Goal: Task Accomplishment & Management: Complete application form

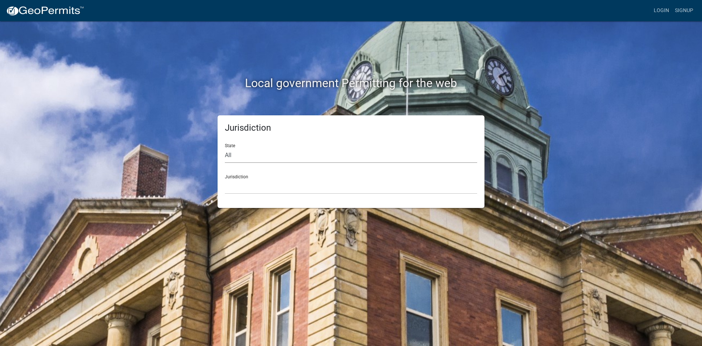
click at [292, 158] on select "All [US_STATE] [US_STATE] [US_STATE] [US_STATE] [US_STATE] [US_STATE] [US_STATE…" at bounding box center [351, 155] width 252 height 15
select select "[US_STATE]"
click at [225, 148] on select "All [US_STATE] [US_STATE] [US_STATE] [US_STATE] [US_STATE] [US_STATE] [US_STATE…" at bounding box center [351, 155] width 252 height 15
click at [260, 188] on select "City of [GEOGRAPHIC_DATA], [US_STATE] City of [GEOGRAPHIC_DATA], [US_STATE] Cit…" at bounding box center [351, 186] width 252 height 15
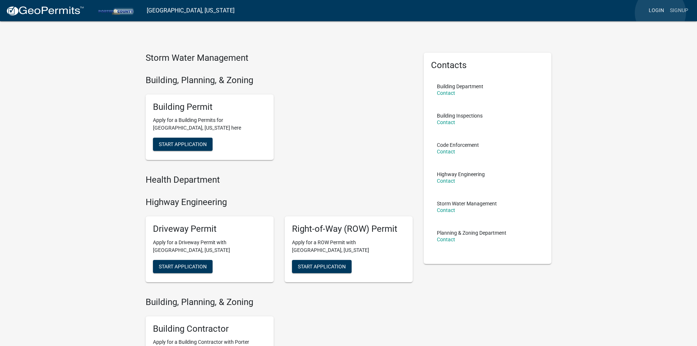
click at [660, 13] on link "Login" at bounding box center [655, 11] width 21 height 14
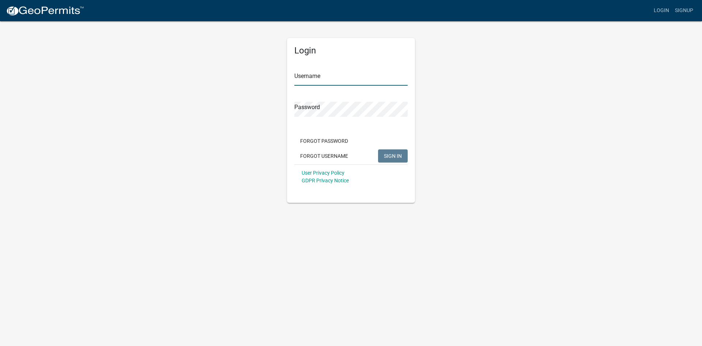
click at [332, 79] on input "Username" at bounding box center [350, 78] width 113 height 15
click at [336, 156] on div "Forgot Password Forgot Username SIGN IN" at bounding box center [350, 149] width 113 height 30
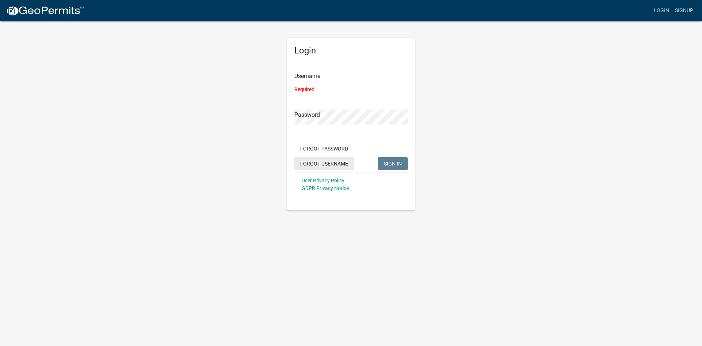
click at [340, 165] on button "Forgot Username" at bounding box center [324, 163] width 60 height 13
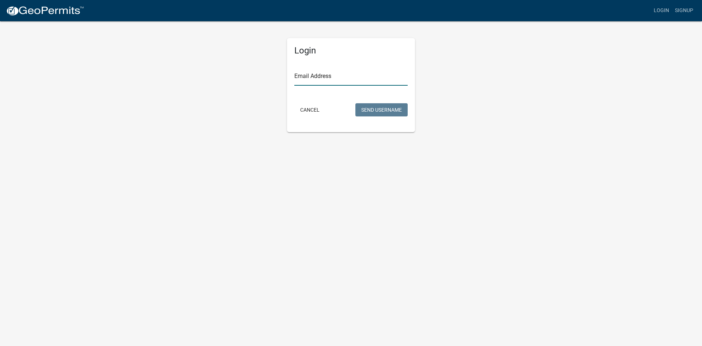
click at [341, 84] on input "Email Address" at bounding box center [350, 78] width 113 height 15
type input "[EMAIL_ADDRESS][DOMAIN_NAME]"
click at [388, 114] on button "Send Username" at bounding box center [381, 109] width 52 height 13
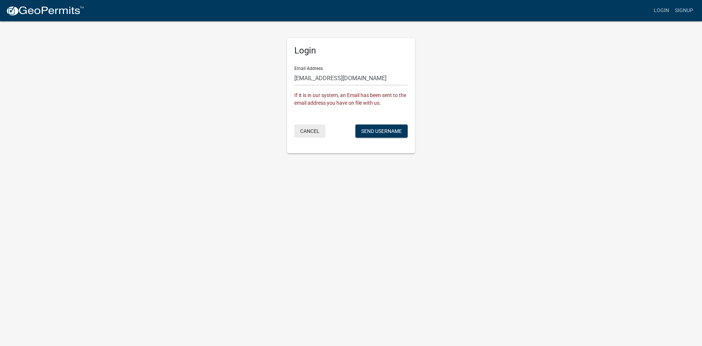
click at [305, 131] on button "Cancel" at bounding box center [309, 130] width 31 height 13
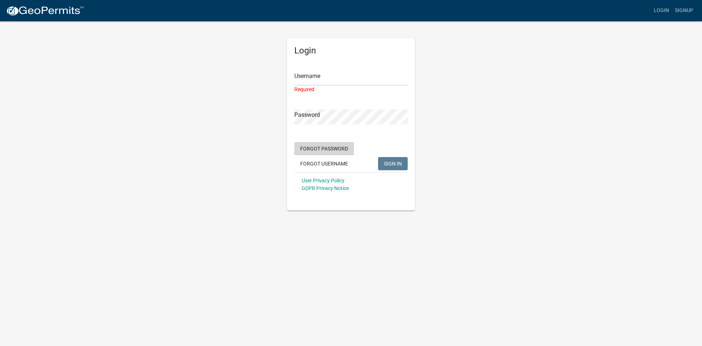
click at [336, 147] on button "Forgot Password" at bounding box center [324, 148] width 60 height 13
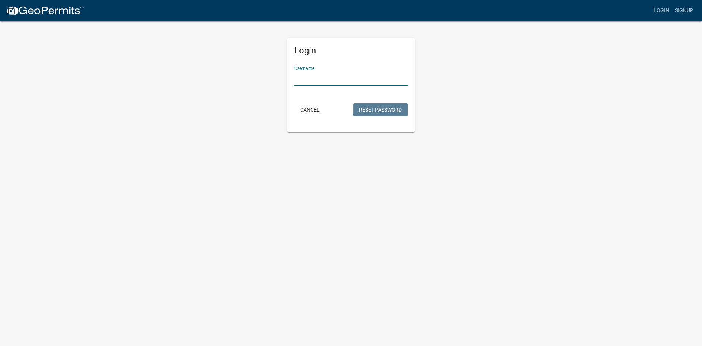
click at [338, 76] on input "Username" at bounding box center [350, 78] width 113 height 15
type input "BBSHOMES2025"
click at [361, 109] on button "Reset Password" at bounding box center [380, 109] width 54 height 13
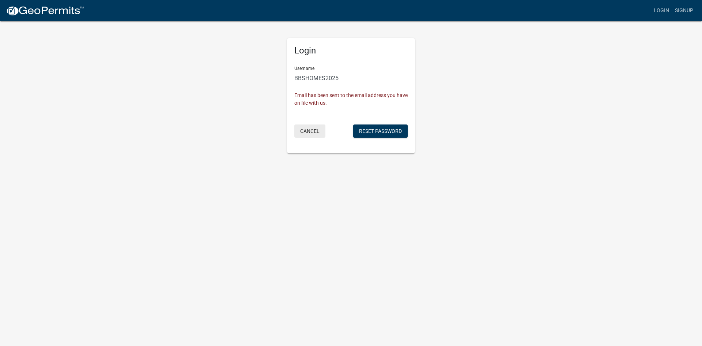
click at [316, 125] on button "Cancel" at bounding box center [309, 130] width 31 height 13
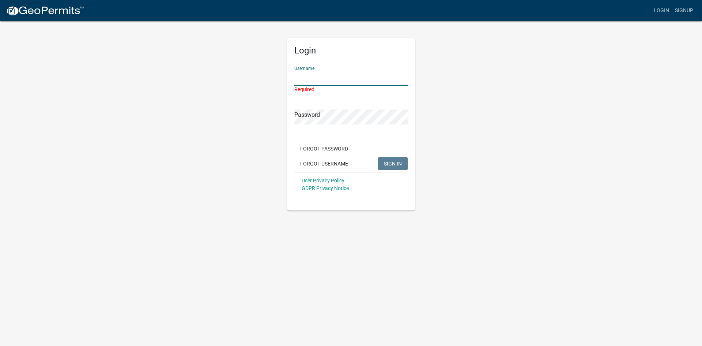
click at [337, 83] on input "Username" at bounding box center [350, 78] width 113 height 15
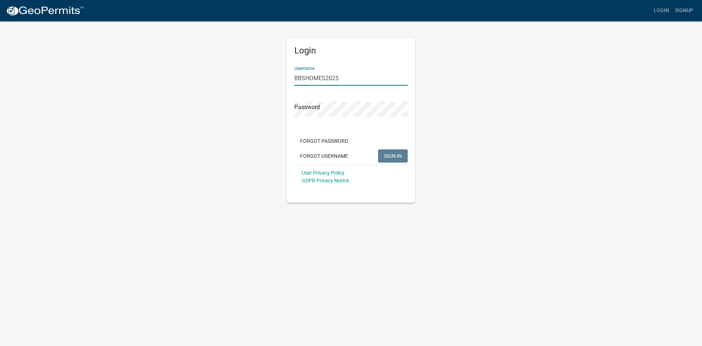
type input "BBSHOMES2025"
click at [378, 149] on button "SIGN IN" at bounding box center [393, 155] width 30 height 13
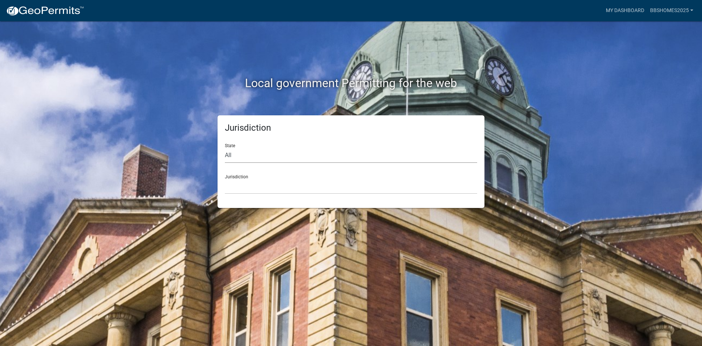
click at [288, 155] on select "All [US_STATE] [US_STATE] [US_STATE] [US_STATE] [US_STATE] [US_STATE] [US_STATE…" at bounding box center [351, 155] width 252 height 15
select select "[US_STATE]"
click at [225, 148] on select "All [US_STATE] [US_STATE] [US_STATE] [US_STATE] [US_STATE] [US_STATE] [US_STATE…" at bounding box center [351, 155] width 252 height 15
click at [249, 183] on select "City of [GEOGRAPHIC_DATA], [US_STATE] City of [GEOGRAPHIC_DATA], [US_STATE] Cit…" at bounding box center [351, 186] width 252 height 15
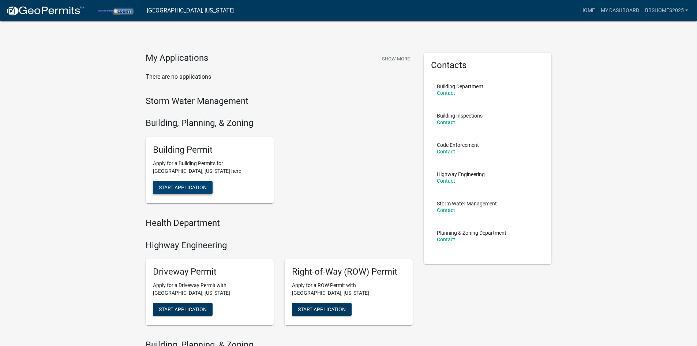
click at [204, 187] on span "Start Application" at bounding box center [183, 187] width 48 height 6
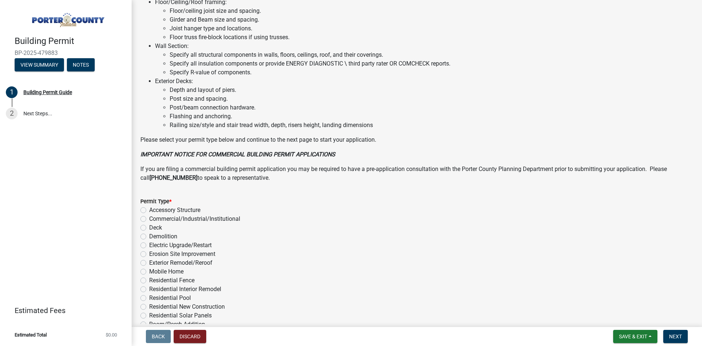
scroll to position [482, 0]
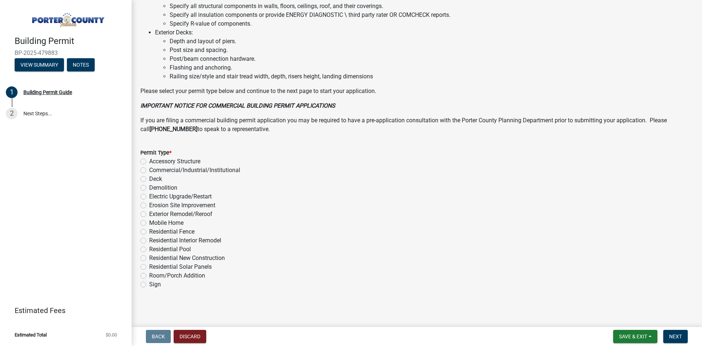
click at [149, 257] on label "Residential New Construction" at bounding box center [187, 257] width 76 height 9
click at [149, 257] on input "Residential New Construction" at bounding box center [151, 255] width 5 height 5
radio input "true"
click at [673, 337] on span "Next" at bounding box center [675, 336] width 13 height 6
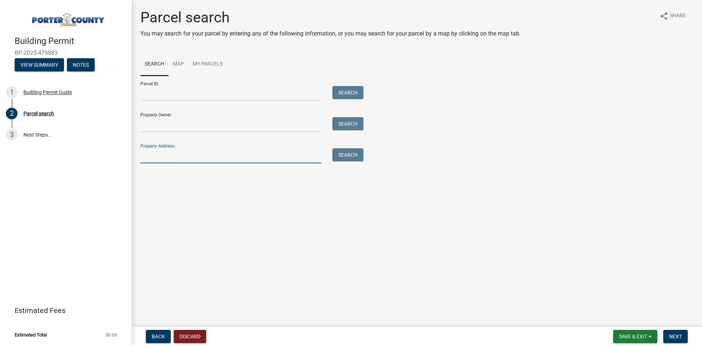
click at [213, 157] on input "Property Address:" at bounding box center [230, 155] width 181 height 15
type input "[STREET_ADDRESS]"
click at [358, 157] on button "Search" at bounding box center [347, 154] width 31 height 13
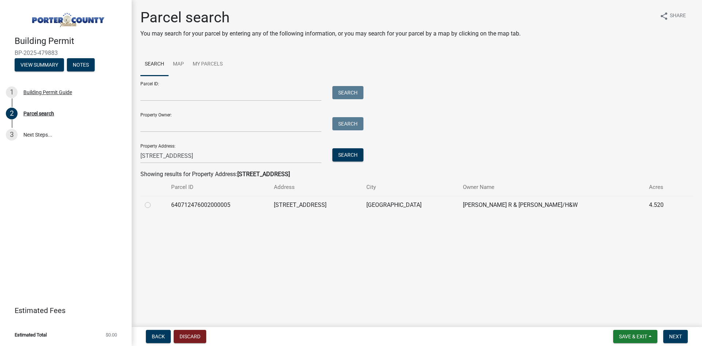
click at [154, 200] on label at bounding box center [154, 200] width 0 height 0
click at [154, 205] on input "radio" at bounding box center [156, 202] width 5 height 5
radio input "true"
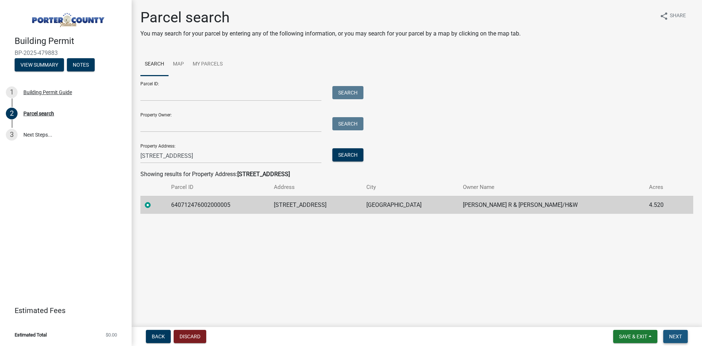
click at [675, 335] on span "Next" at bounding box center [675, 336] width 13 height 6
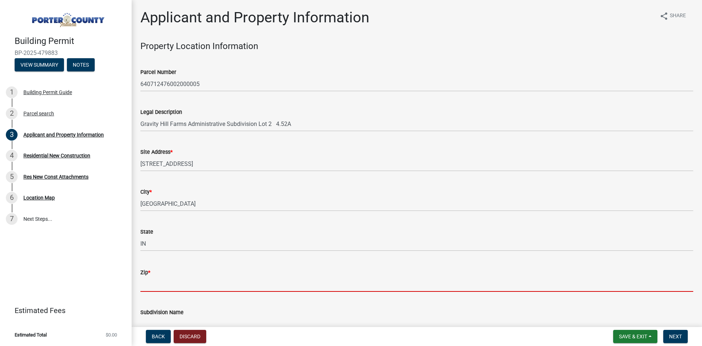
click at [227, 283] on input "Zip *" at bounding box center [416, 283] width 553 height 15
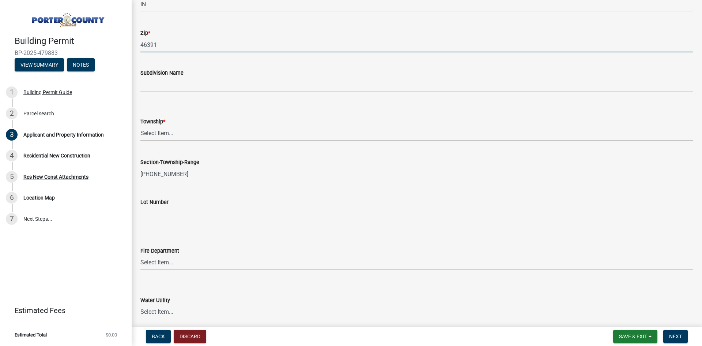
scroll to position [256, 0]
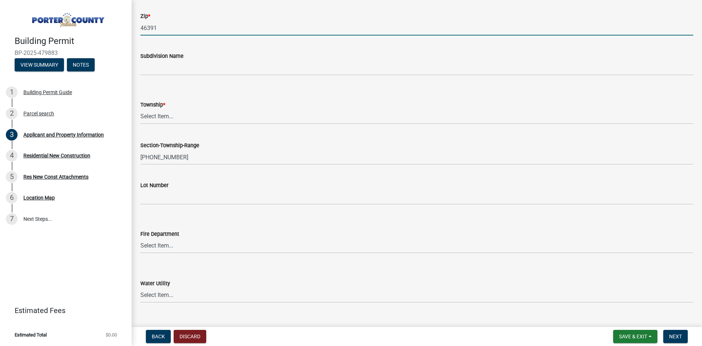
type input "46391"
click at [180, 117] on select "Select Item... [PERSON_NAME][GEOGRAPHIC_DATA] [PERSON_NAME][GEOGRAPHIC_DATA] [G…" at bounding box center [416, 116] width 553 height 15
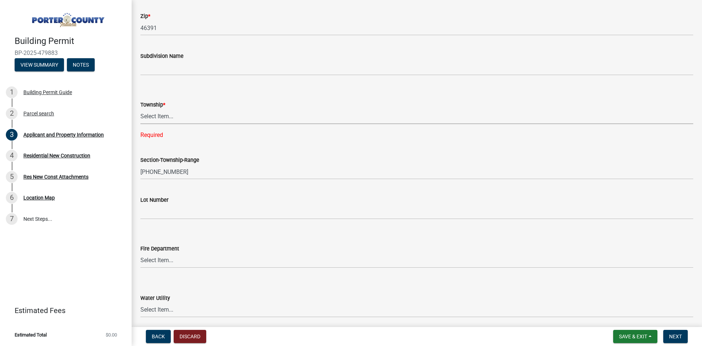
click at [204, 117] on select "Select Item... [PERSON_NAME][GEOGRAPHIC_DATA] [PERSON_NAME][GEOGRAPHIC_DATA] [G…" at bounding box center [416, 116] width 553 height 15
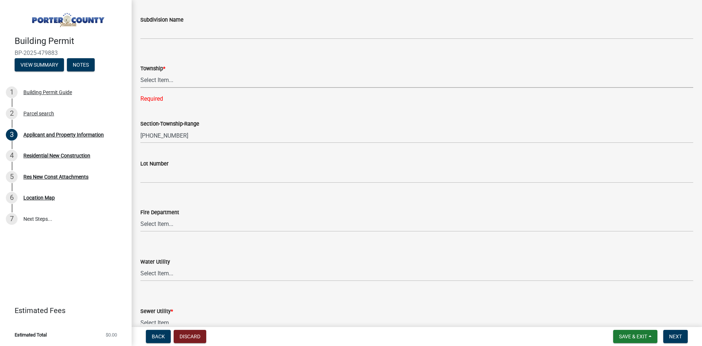
scroll to position [292, 0]
click at [195, 81] on select "Select Item... [PERSON_NAME][GEOGRAPHIC_DATA] [PERSON_NAME][GEOGRAPHIC_DATA] [G…" at bounding box center [416, 79] width 553 height 15
click at [284, 271] on select "Select Item... Aqua [US_STATE] Inc Damon Run [US_STATE] American Water Nature W…" at bounding box center [416, 272] width 553 height 15
click at [250, 297] on form "Sewer Utility * Select Item... Aqua [US_STATE] Inc Damon Run Falling Waters Lak…" at bounding box center [416, 313] width 553 height 33
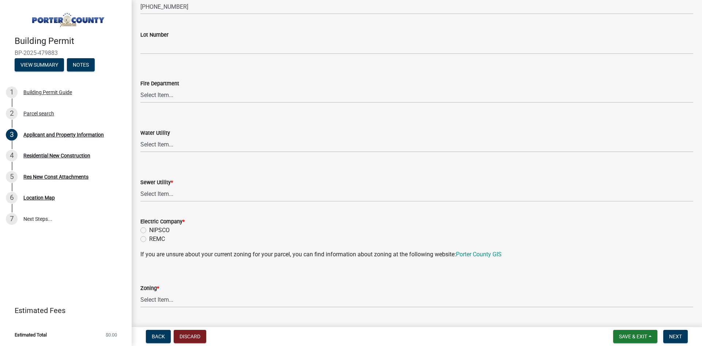
scroll to position [439, 0]
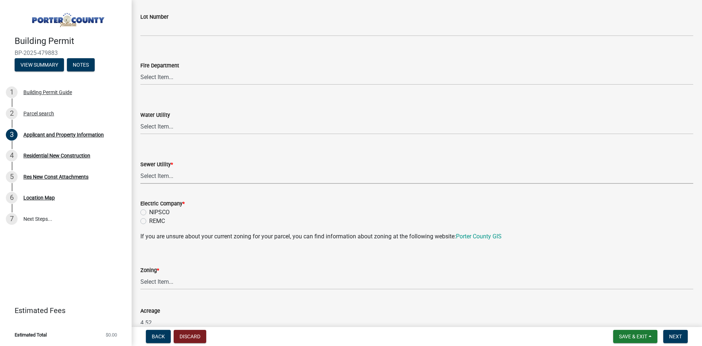
click at [189, 177] on select "Select Item... Aqua [US_STATE] Inc Damon Run Falling Waters Lake Eliza - LEACD …" at bounding box center [416, 176] width 553 height 15
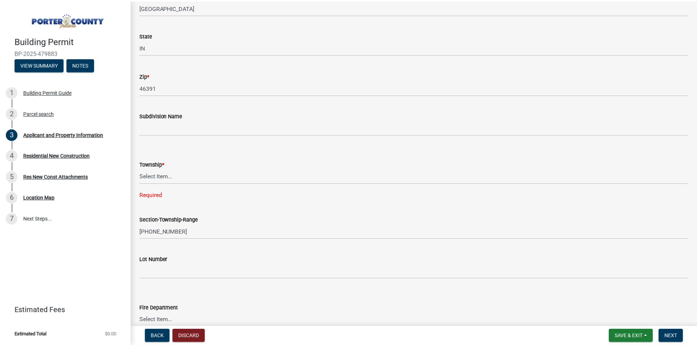
scroll to position [0, 0]
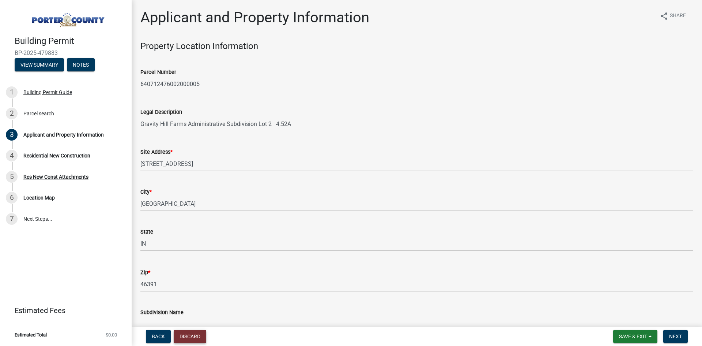
click at [188, 336] on button "Discard" at bounding box center [190, 335] width 33 height 13
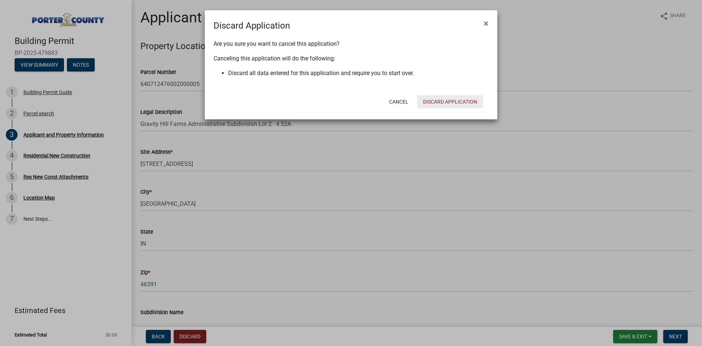
click at [442, 103] on button "Discard Application" at bounding box center [450, 101] width 66 height 13
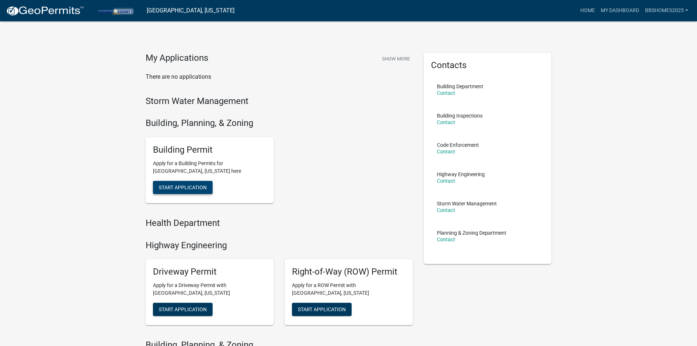
click at [197, 187] on span "Start Application" at bounding box center [183, 187] width 48 height 6
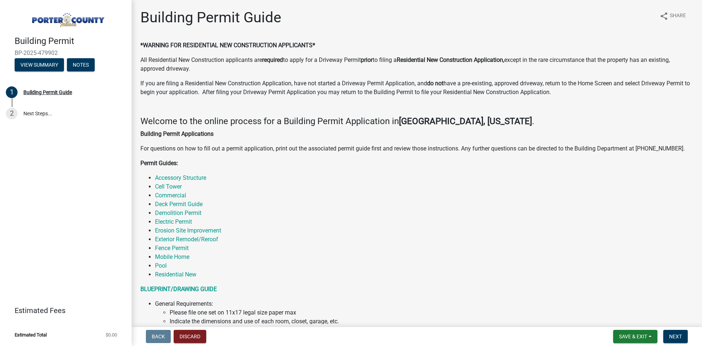
click at [64, 19] on img at bounding box center [67, 18] width 105 height 20
click at [189, 334] on button "Discard" at bounding box center [190, 335] width 33 height 13
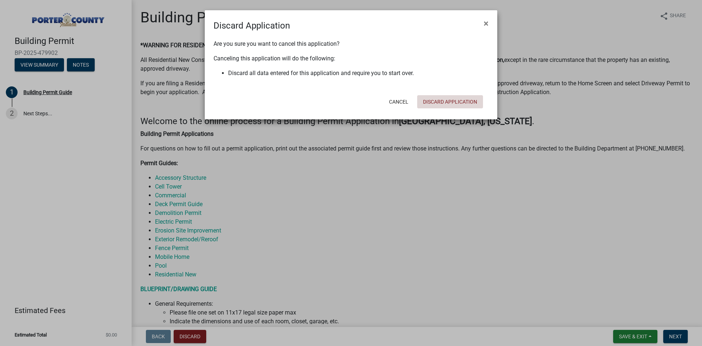
click at [464, 101] on button "Discard Application" at bounding box center [450, 101] width 66 height 13
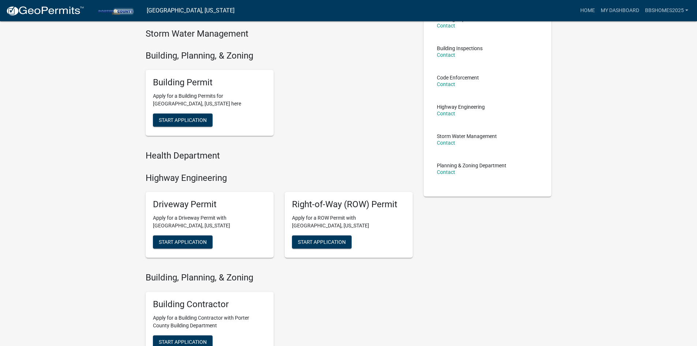
scroll to position [73, 0]
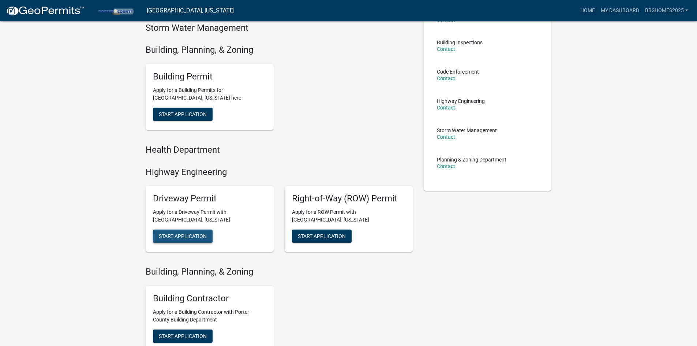
click at [199, 235] on span "Start Application" at bounding box center [183, 236] width 48 height 6
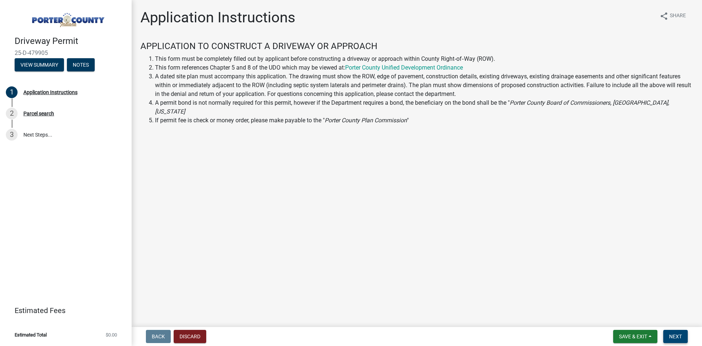
click at [672, 333] on span "Next" at bounding box center [675, 336] width 13 height 6
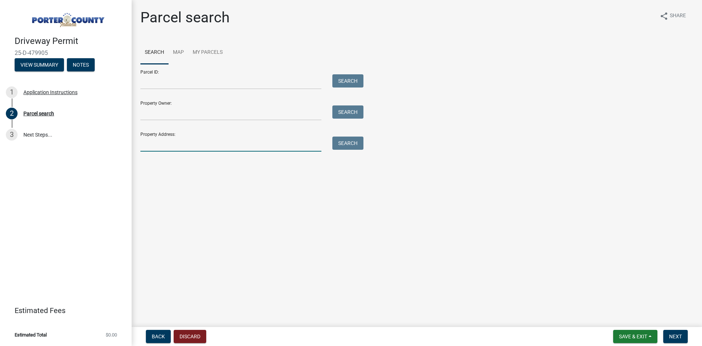
click at [218, 146] on input "Property Address:" at bounding box center [230, 143] width 181 height 15
type input "[STREET_ADDRESS]"
click at [352, 143] on button "Search" at bounding box center [347, 142] width 31 height 13
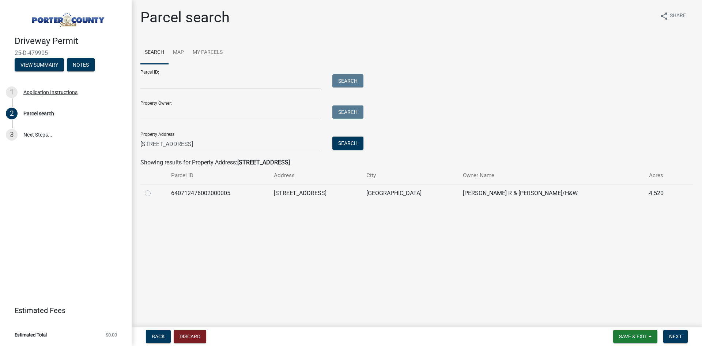
click at [154, 189] on label at bounding box center [154, 189] width 0 height 0
click at [154, 193] on input "radio" at bounding box center [156, 191] width 5 height 5
radio input "true"
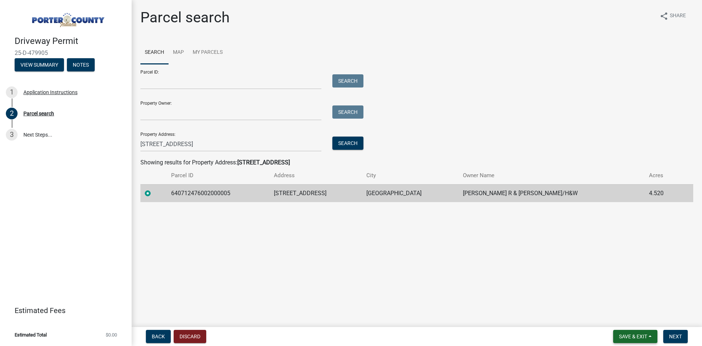
click at [630, 331] on button "Save & Exit" at bounding box center [635, 335] width 44 height 13
click at [677, 324] on div "Driveway Permit 25-D-479905 View Summary Notes 1 Application Instructions 2 Par…" at bounding box center [351, 173] width 702 height 346
click at [675, 331] on button "Next" at bounding box center [675, 335] width 24 height 13
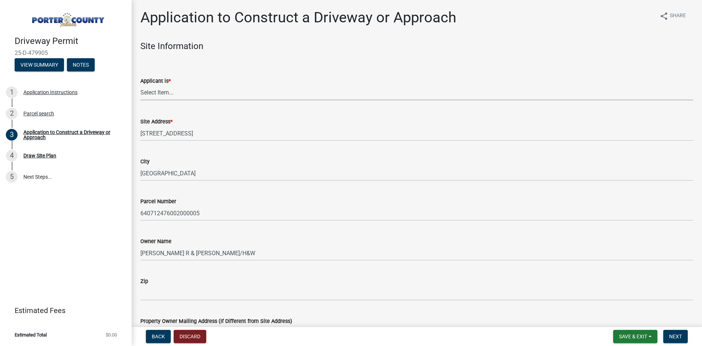
click at [181, 95] on select "Select Item... Owner Contractor" at bounding box center [416, 92] width 553 height 15
click at [140, 85] on select "Select Item... Owner Contractor" at bounding box center [416, 92] width 553 height 15
select select "3b60141c-57a3-479f-8c5a-1828030bf254"
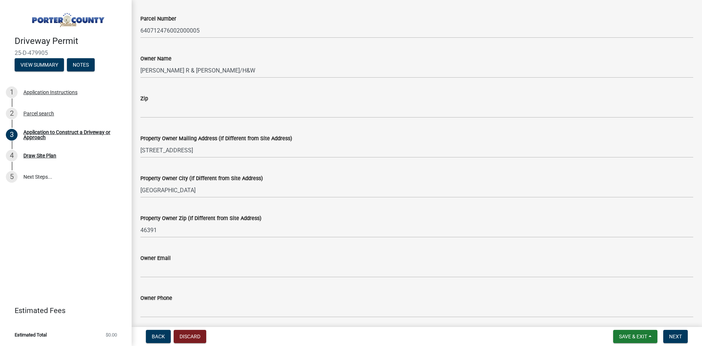
scroll to position [183, 0]
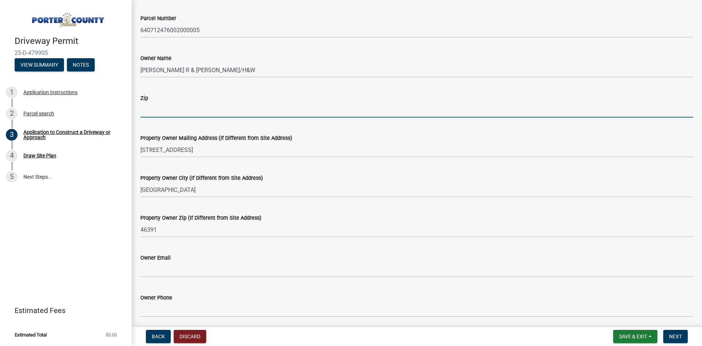
click at [191, 112] on input "Zip" at bounding box center [416, 109] width 553 height 15
type input "4"
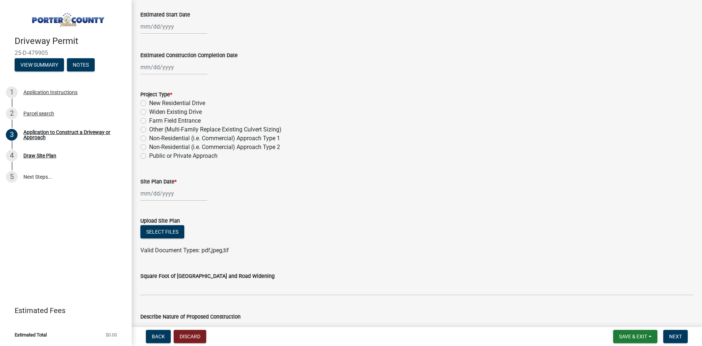
scroll to position [622, 0]
click at [149, 102] on label "New Residential Drive" at bounding box center [177, 102] width 56 height 9
click at [149, 102] on input "New Residential Drive" at bounding box center [151, 100] width 5 height 5
radio input "true"
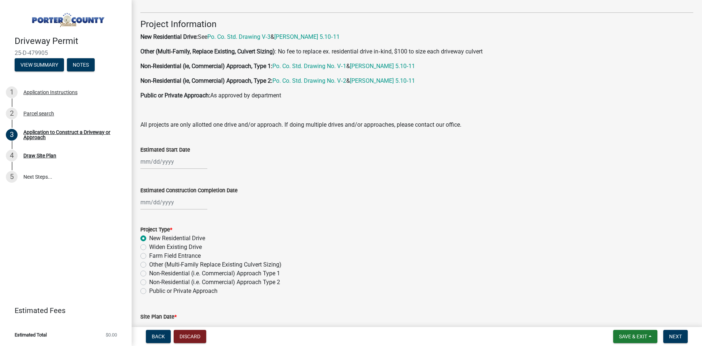
scroll to position [475, 0]
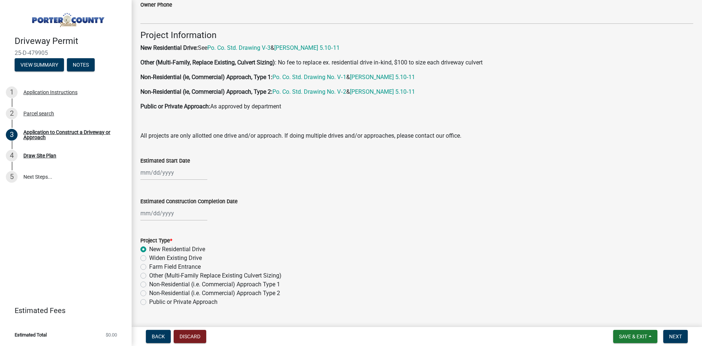
click at [170, 177] on div at bounding box center [173, 172] width 67 height 15
select select "9"
select select "2025"
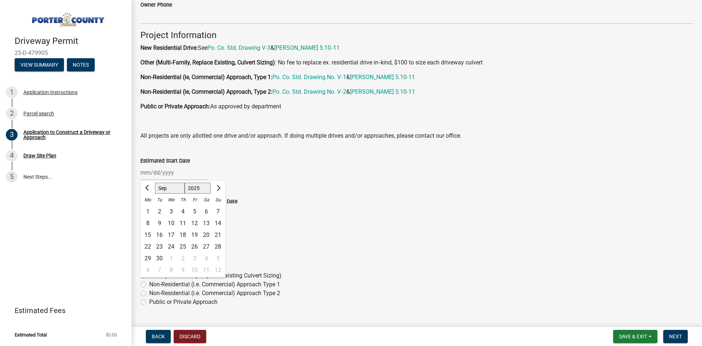
click at [275, 193] on div "Estimated Construction Completion Date" at bounding box center [416, 203] width 553 height 34
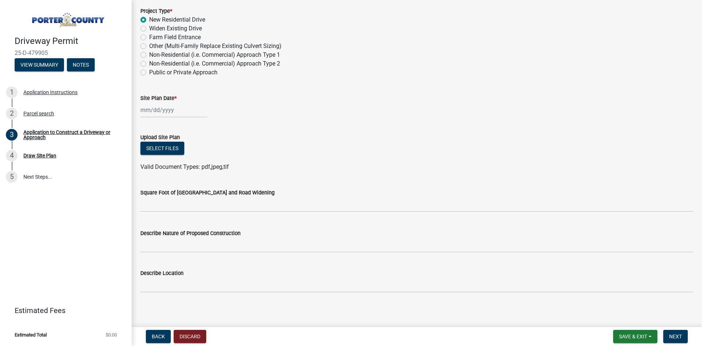
scroll to position [707, 0]
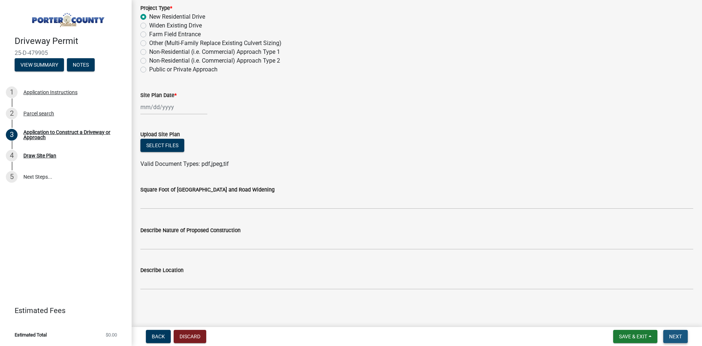
click at [682, 337] on button "Next" at bounding box center [675, 335] width 24 height 13
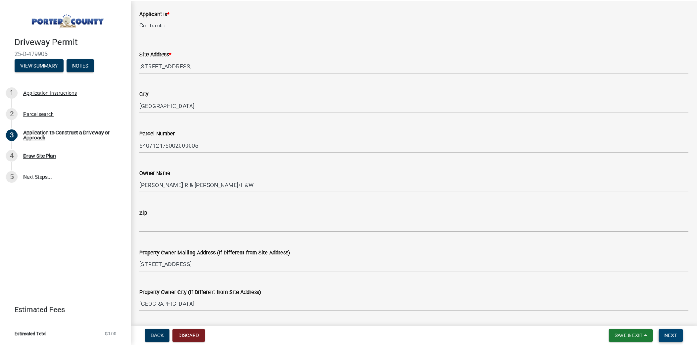
scroll to position [0, 0]
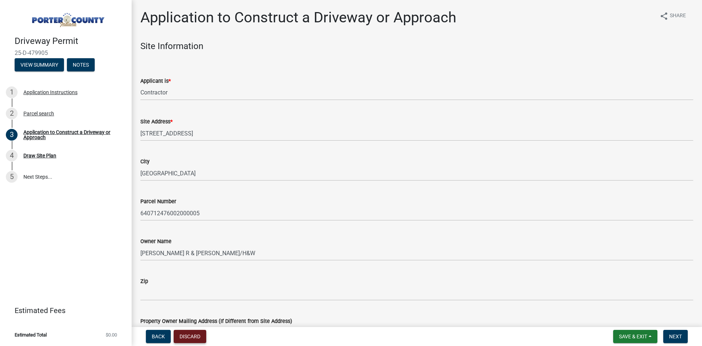
click at [189, 339] on button "Discard" at bounding box center [190, 335] width 33 height 13
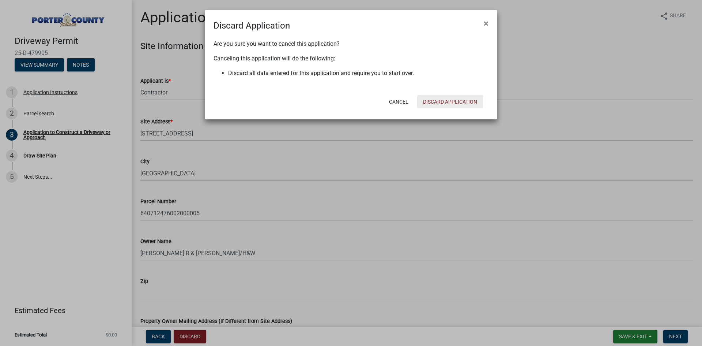
click at [443, 100] on button "Discard Application" at bounding box center [450, 101] width 66 height 13
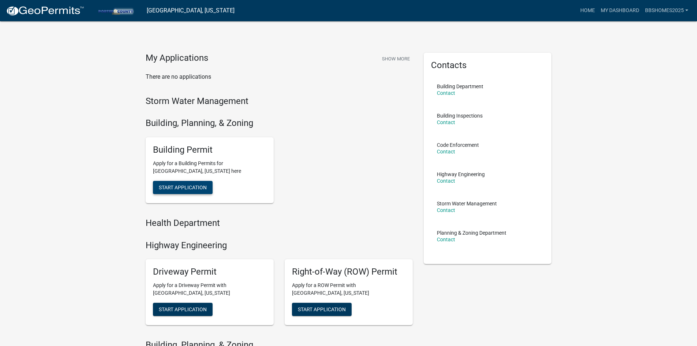
click at [198, 189] on span "Start Application" at bounding box center [183, 187] width 48 height 6
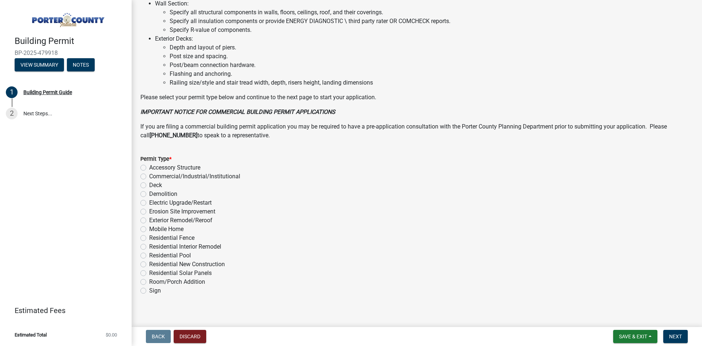
scroll to position [482, 0]
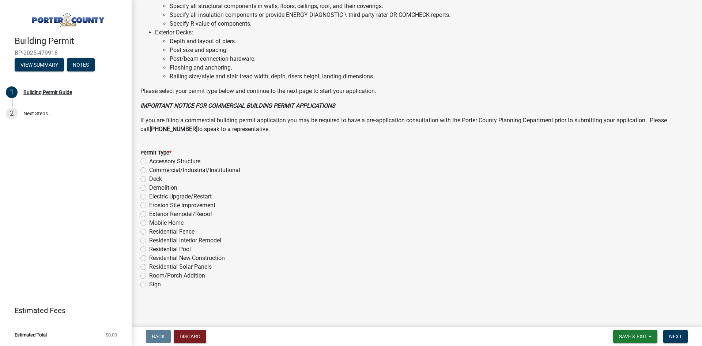
click at [149, 258] on label "Residential New Construction" at bounding box center [187, 257] width 76 height 9
click at [149, 258] on input "Residential New Construction" at bounding box center [151, 255] width 5 height 5
radio input "true"
click at [680, 340] on button "Next" at bounding box center [675, 335] width 24 height 13
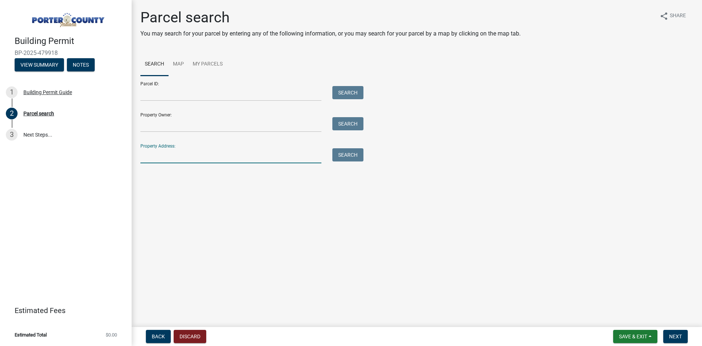
click at [284, 155] on input "Property Address:" at bounding box center [230, 155] width 181 height 15
type input "[STREET_ADDRESS]"
drag, startPoint x: 357, startPoint y: 157, endPoint x: 366, endPoint y: 161, distance: 9.7
click at [357, 157] on button "Search" at bounding box center [347, 154] width 31 height 13
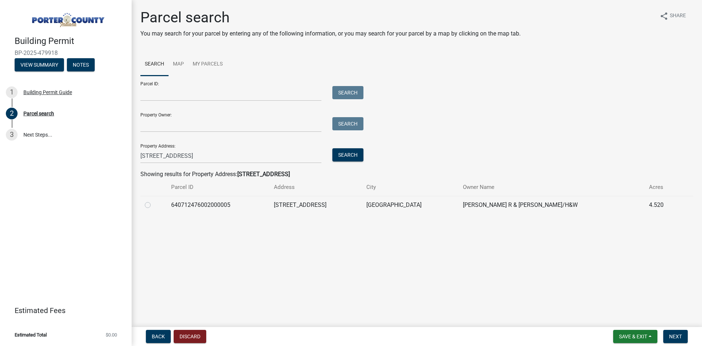
click at [154, 200] on label at bounding box center [154, 200] width 0 height 0
click at [154, 205] on input "radio" at bounding box center [156, 202] width 5 height 5
radio input "true"
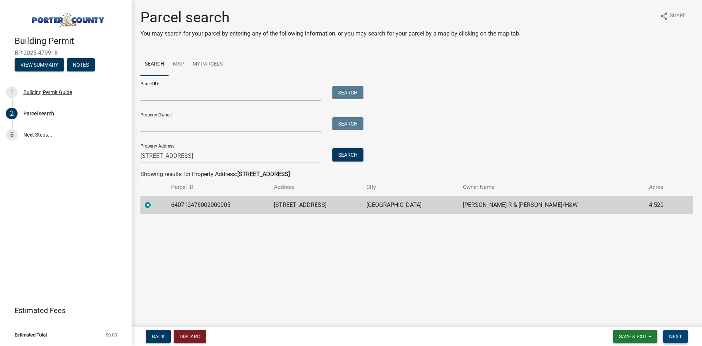
click at [668, 332] on button "Next" at bounding box center [675, 335] width 24 height 13
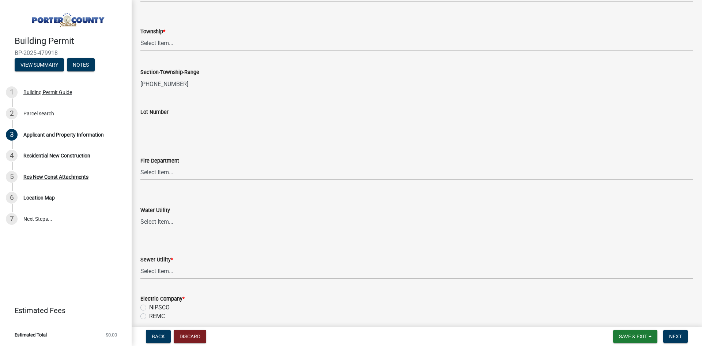
scroll to position [366, 0]
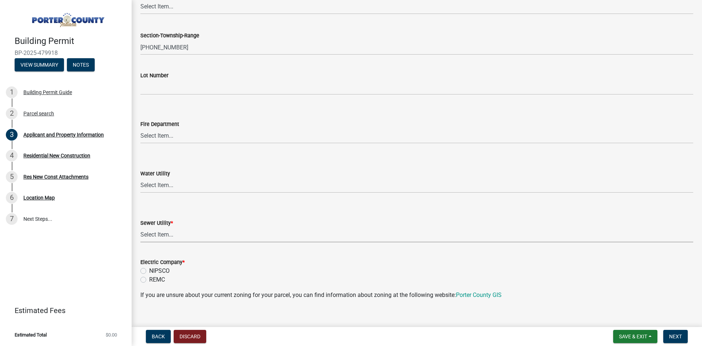
click at [193, 238] on select "Select Item... Aqua [US_STATE] Inc Damon Run Falling Waters Lake Eliza - LEACD …" at bounding box center [416, 234] width 553 height 15
click at [235, 254] on wm-data-entity-input-list "Property Location Information Parcel Number 640712476002000005 Legal Descriptio…" at bounding box center [416, 313] width 553 height 1276
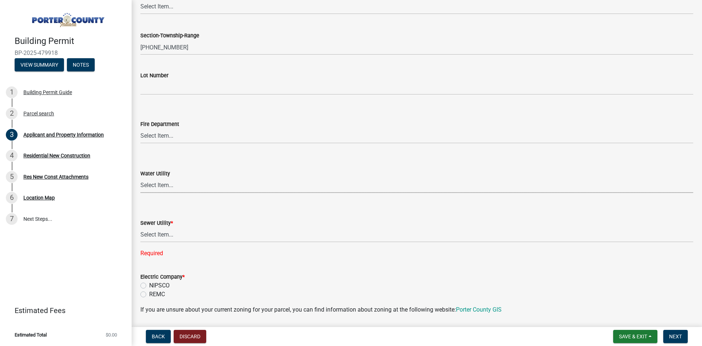
click at [252, 189] on select "Select Item... Aqua [US_STATE] Inc Damon Run [US_STATE] American Water Nature W…" at bounding box center [416, 185] width 553 height 15
click at [266, 165] on form "Water Utility Select Item... Aqua [US_STATE] Inc Damon Run [US_STATE] American …" at bounding box center [416, 176] width 553 height 33
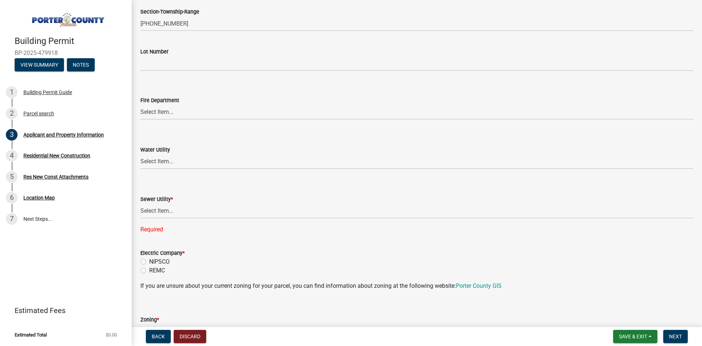
scroll to position [402, 0]
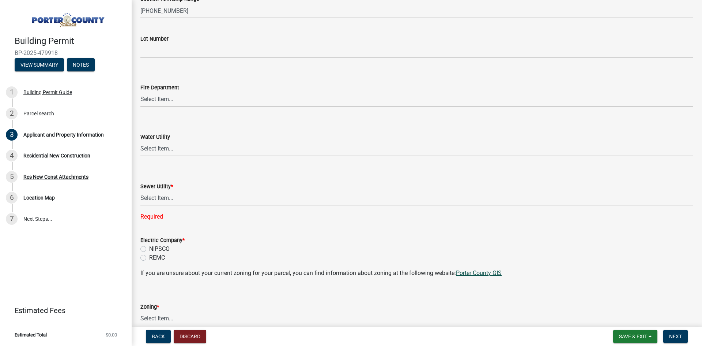
click at [469, 275] on link "Porter County GIS" at bounding box center [479, 272] width 46 height 7
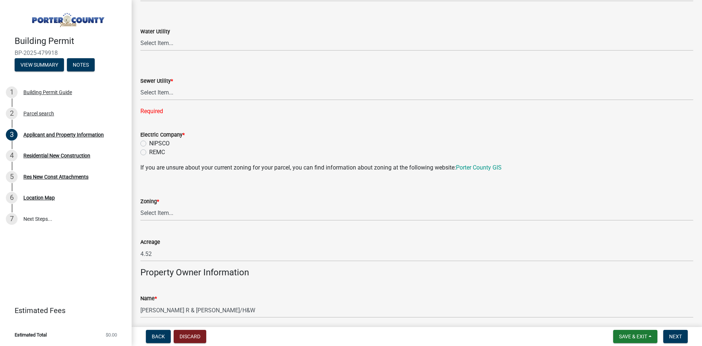
scroll to position [512, 0]
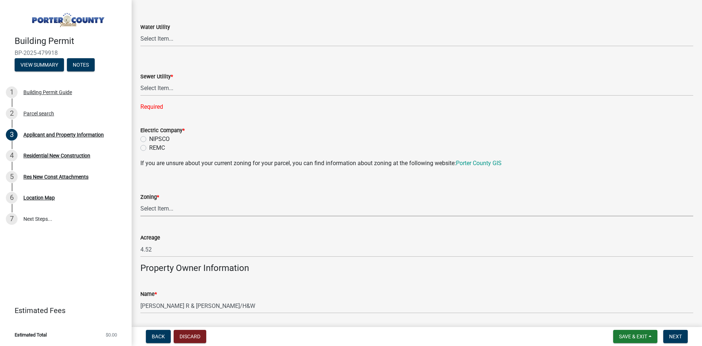
click at [182, 206] on select "Select Item... A1 A2 CH CM CN I1 I2 I3 IN MP OT P1 P2 PUD R1 R2 R3 R4 RL RR" at bounding box center [416, 208] width 553 height 15
click at [169, 211] on select "Select Item... A1 A2 CH CM CN I1 I2 I3 IN MP OT P1 P2 PUD R1 R2 R3 R4 RL RR" at bounding box center [416, 208] width 553 height 15
click at [183, 89] on select "Select Item... Aqua [US_STATE] Inc Damon Run Falling Waters Lake Eliza - LEACD …" at bounding box center [416, 88] width 553 height 15
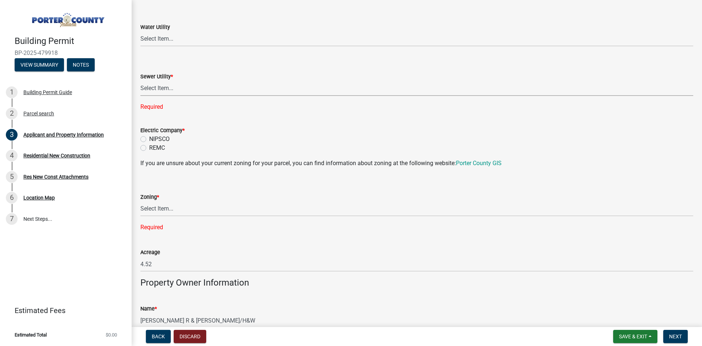
click at [198, 83] on select "Select Item... Aqua [US_STATE] Inc Damon Run Falling Waters Lake Eliza - LEACD …" at bounding box center [416, 88] width 553 height 15
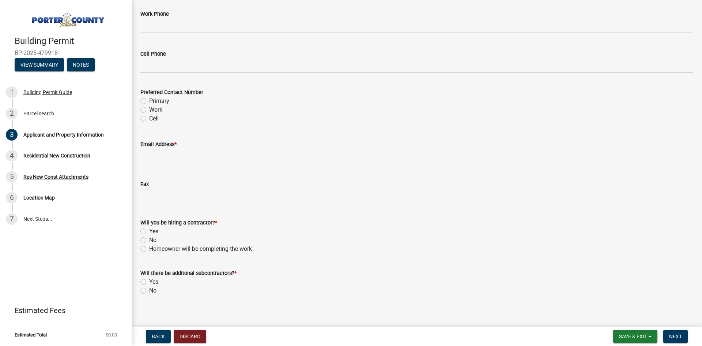
scroll to position [1052, 0]
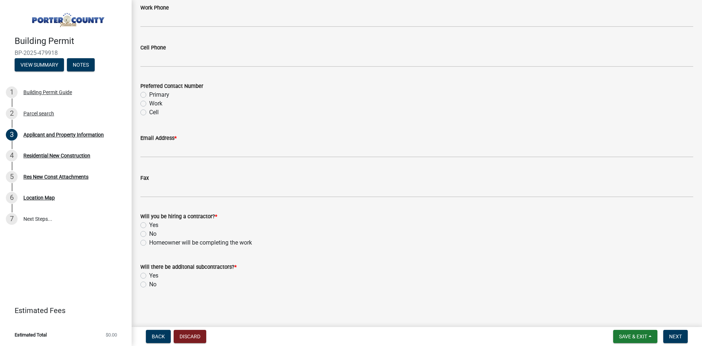
click at [149, 224] on label "Yes" at bounding box center [153, 224] width 9 height 9
click at [149, 224] on input "Yes" at bounding box center [151, 222] width 5 height 5
radio input "true"
click at [149, 276] on label "Yes" at bounding box center [153, 275] width 9 height 9
click at [149, 276] on input "Yes" at bounding box center [151, 273] width 5 height 5
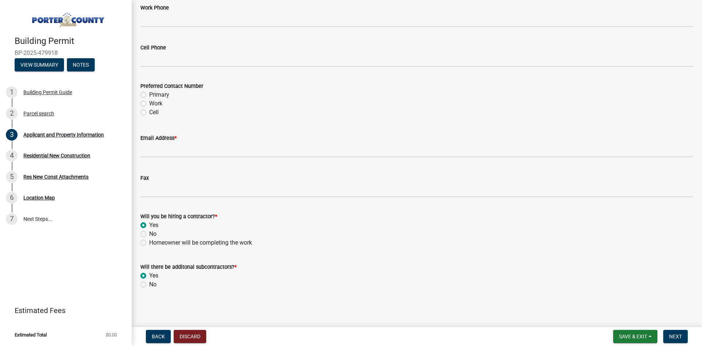
radio input "true"
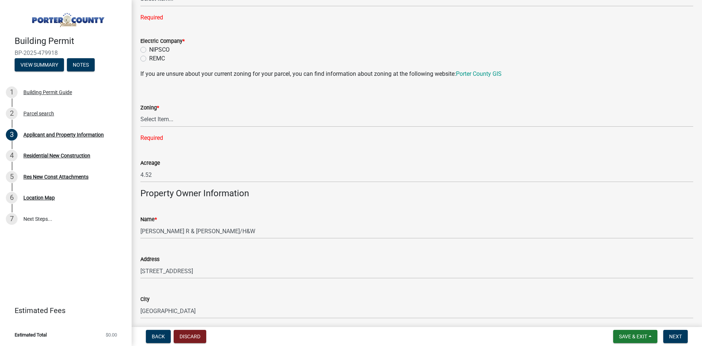
scroll to position [585, 0]
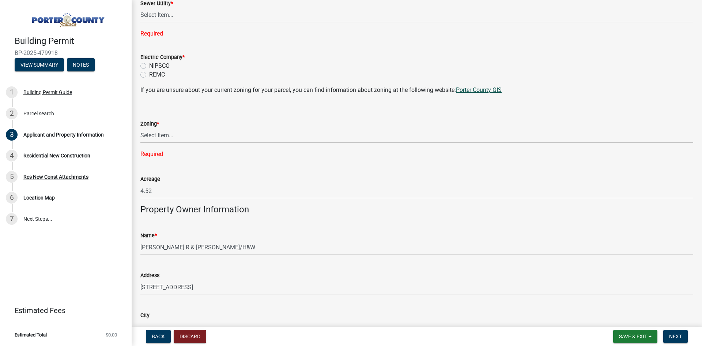
click at [492, 91] on link "Porter County GIS" at bounding box center [479, 89] width 46 height 7
